Goal: Task Accomplishment & Management: Complete application form

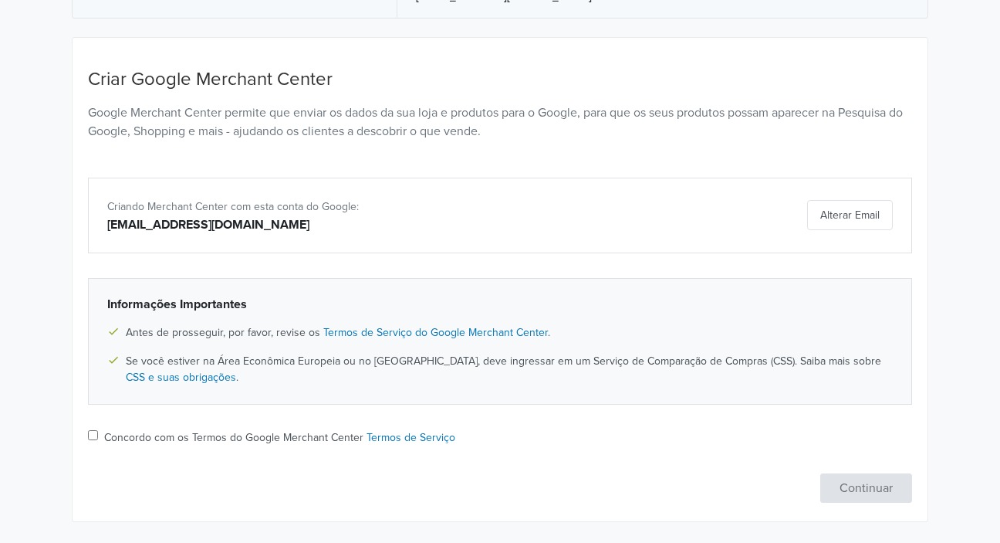
scroll to position [130, 0]
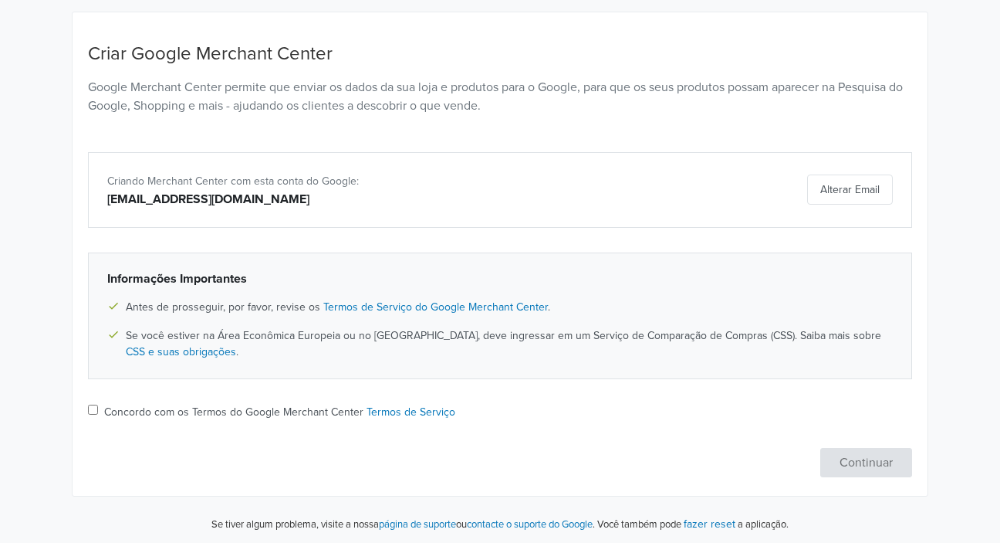
click at [103, 409] on div "Concordo com os Termos do Google Merchant Center Termos de Serviço" at bounding box center [500, 413] width 824 height 19
click at [86, 412] on input "Concordo com os Termos do Google Merchant Center Termos de Serviço" at bounding box center [88, 409] width 10 height 10
checkbox input "true"
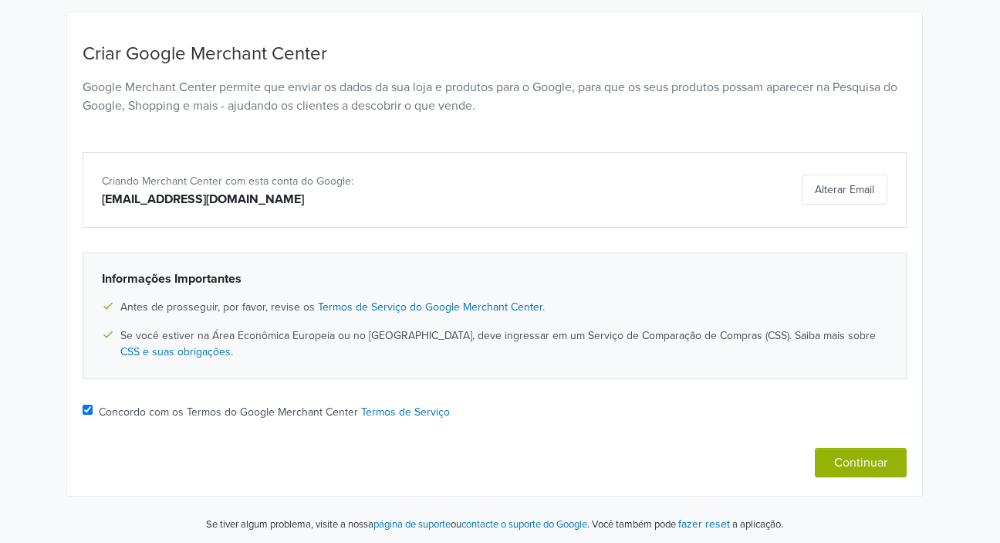
scroll to position [130, 0]
click at [849, 465] on button "Continuar" at bounding box center [867, 462] width 92 height 29
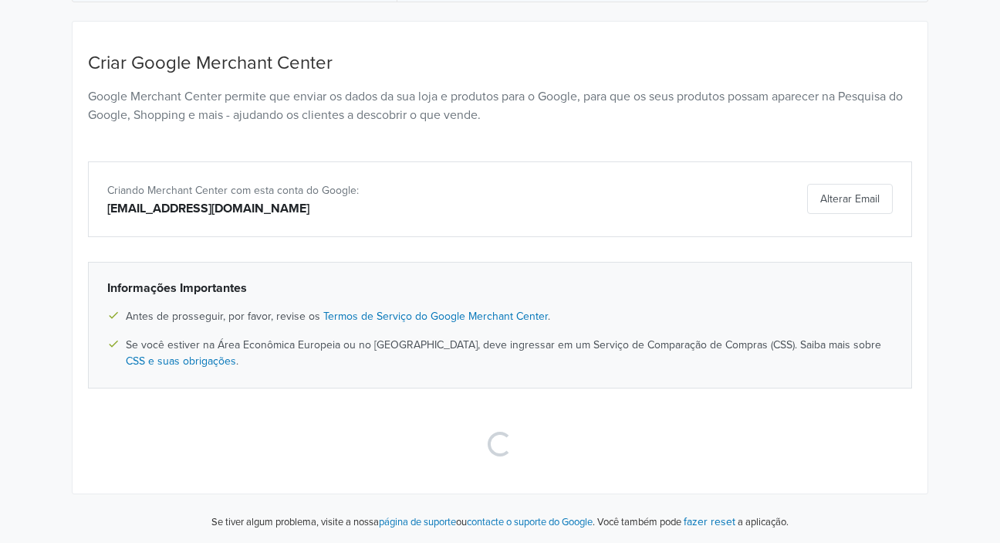
scroll to position [119, 0]
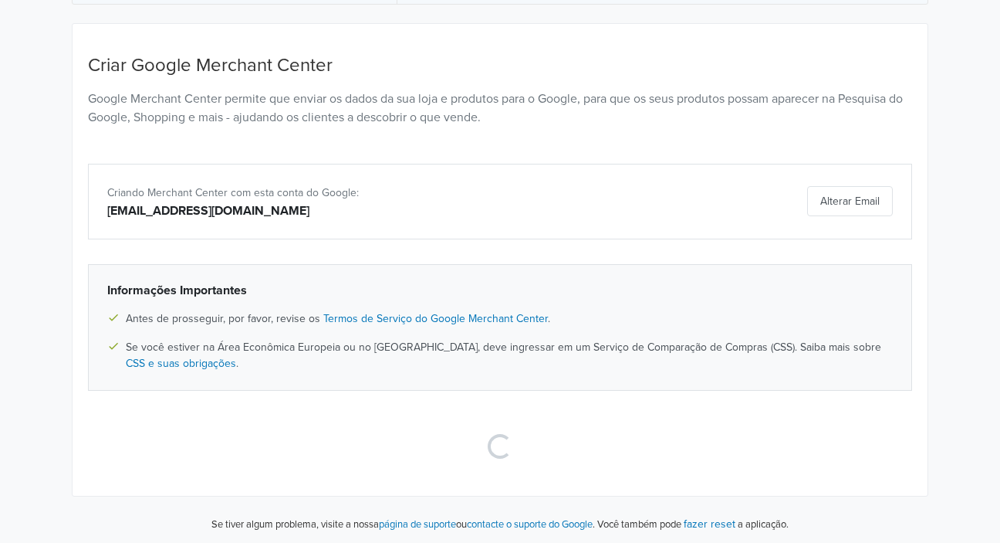
select select "pt"
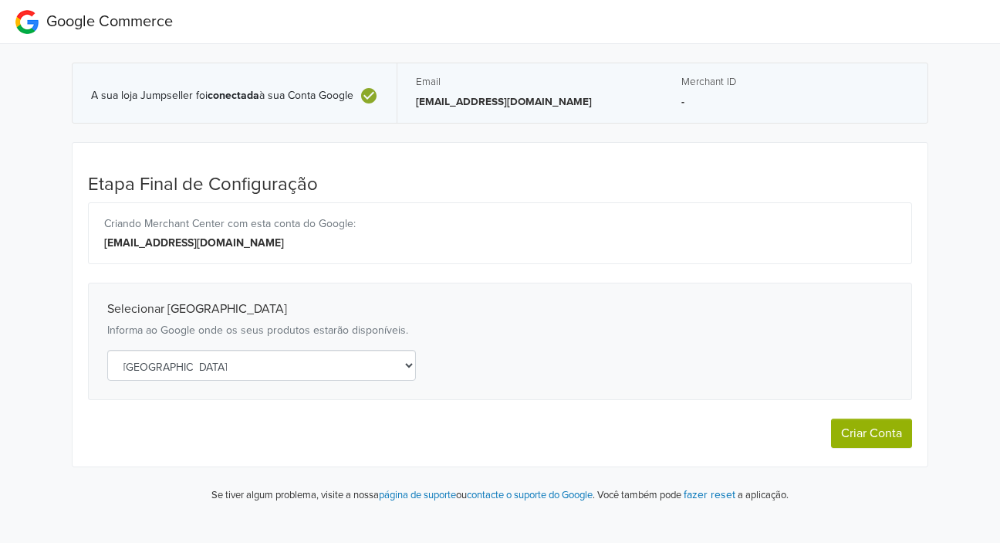
scroll to position [0, 0]
click at [872, 432] on button "Criar Conta" at bounding box center [871, 432] width 81 height 29
select select "pt"
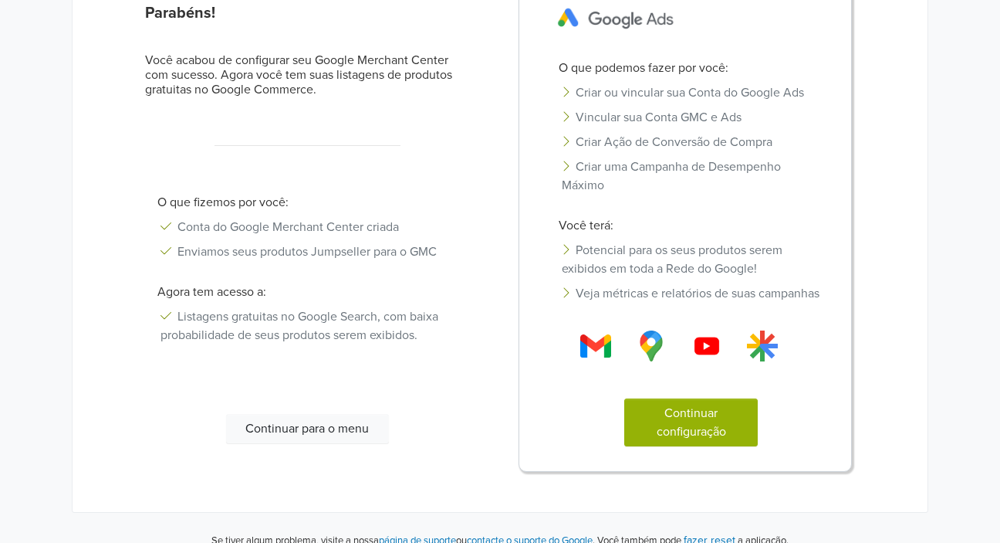
scroll to position [201, 0]
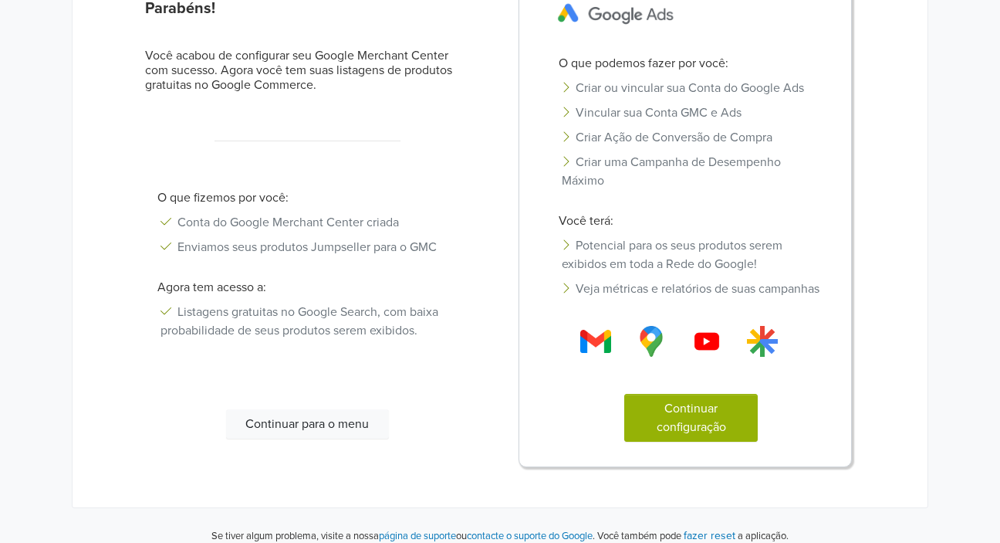
click at [652, 433] on button "Continuar configuração" at bounding box center [691, 418] width 134 height 48
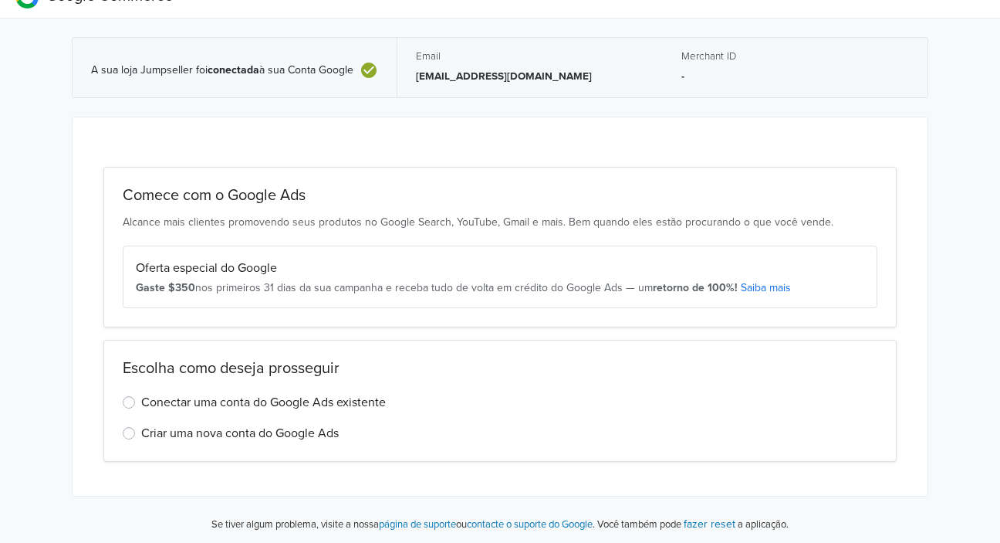
click at [141, 437] on label "Criar uma nova conta do Google Ads" at bounding box center [240, 433] width 198 height 19
click at [0, 0] on input "Criar uma nova conta do Google Ads" at bounding box center [0, 0] width 0 height 0
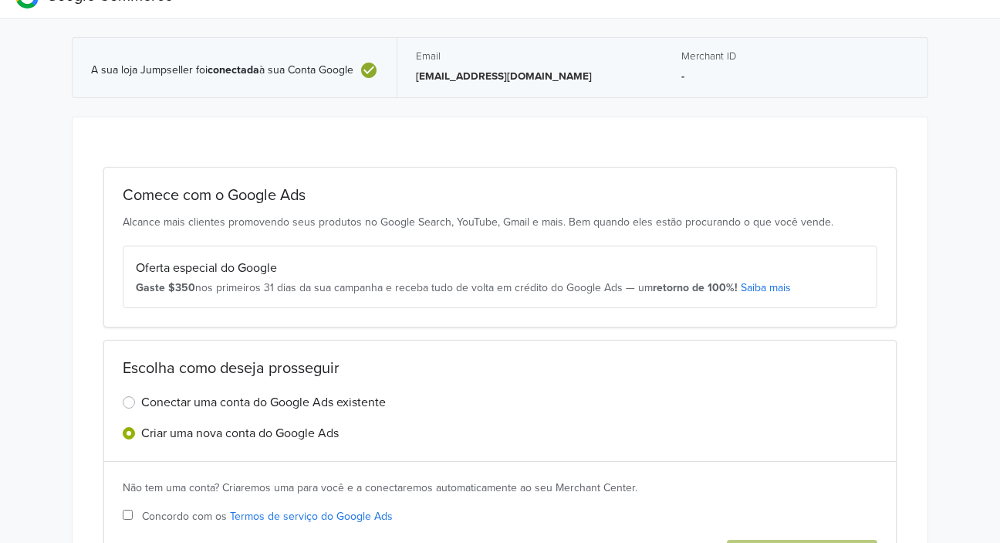
scroll to position [124, 0]
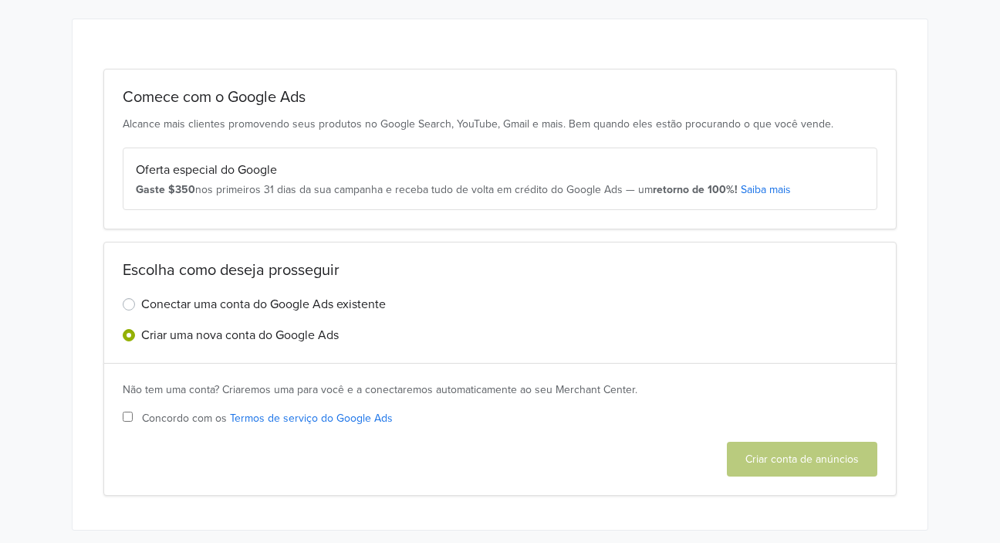
click at [123, 418] on input "Concordo com os Termos de serviço do Google Ads" at bounding box center [128, 416] width 10 height 10
checkbox input "true"
click at [746, 452] on button "Criar conta de anúncios" at bounding box center [802, 459] width 151 height 35
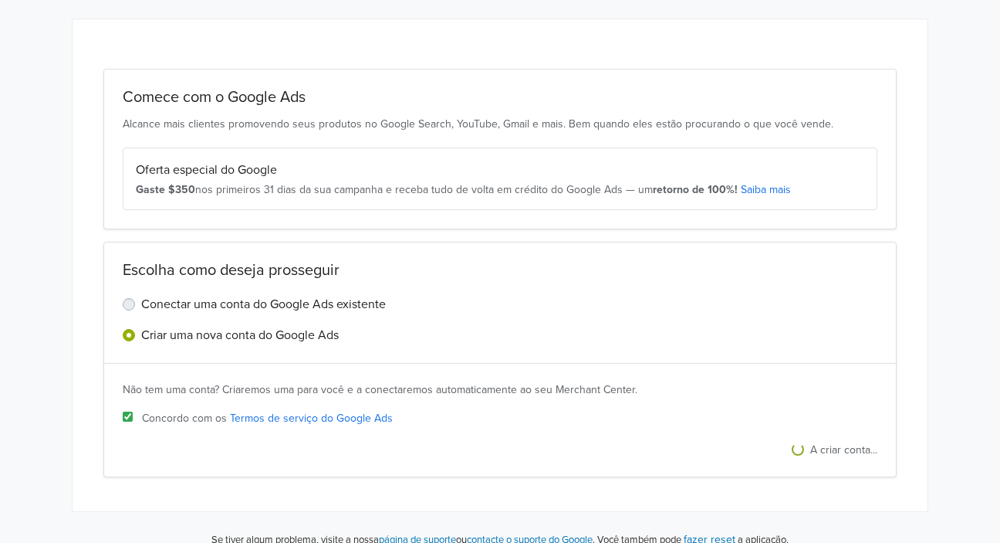
scroll to position [0, 0]
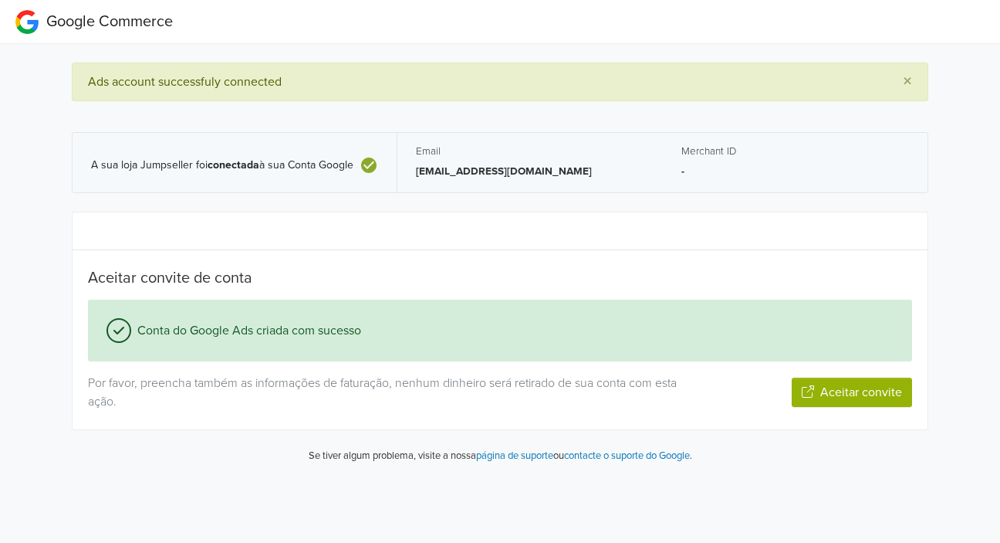
click at [851, 397] on button "Aceitar convite" at bounding box center [852, 391] width 120 height 29
